Goal: Information Seeking & Learning: Learn about a topic

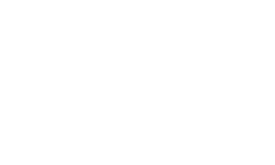
scroll to position [274, 0]
click at [74, 142] on div "Lasciamo ricordi di una vacanza indimenticabile! Una vacanza memorabile per pic…" at bounding box center [137, 167] width 253 height 51
click at [108, 78] on span "Regione" at bounding box center [111, 80] width 27 height 4
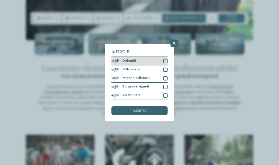
click at [145, 60] on div "Dolomiti" at bounding box center [139, 61] width 56 height 9
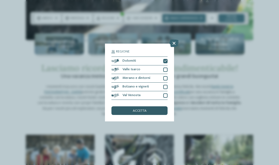
click at [139, 107] on div "accetta" at bounding box center [139, 110] width 56 height 9
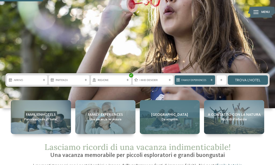
click at [163, 112] on span "[GEOGRAPHIC_DATA]" at bounding box center [169, 114] width 37 height 5
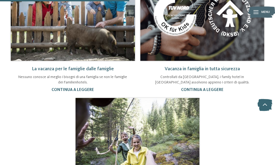
scroll to position [375, 0]
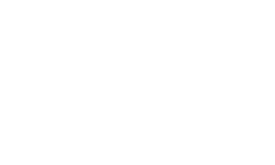
scroll to position [150, 0]
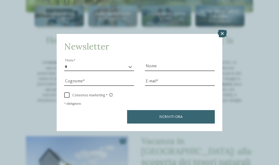
click at [222, 32] on icon at bounding box center [221, 34] width 9 height 8
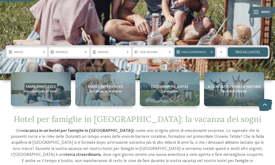
click at [153, 165] on link "castelli e fortezze" at bounding box center [138, 167] width 32 height 4
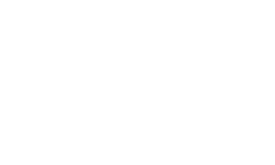
click at [175, 92] on span "Scoprire a viso aperto le fortezze e i castelli dell’Alto Adige" at bounding box center [93, 88] width 165 height 20
drag, startPoint x: 41, startPoint y: 17, endPoint x: 38, endPoint y: 13, distance: 5.3
click at [38, 27] on div at bounding box center [137, 98] width 253 height 142
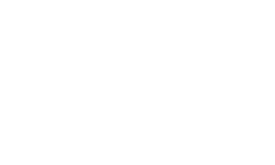
drag, startPoint x: 177, startPoint y: 66, endPoint x: 175, endPoint y: 53, distance: 13.4
